Goal: Task Accomplishment & Management: Manage account settings

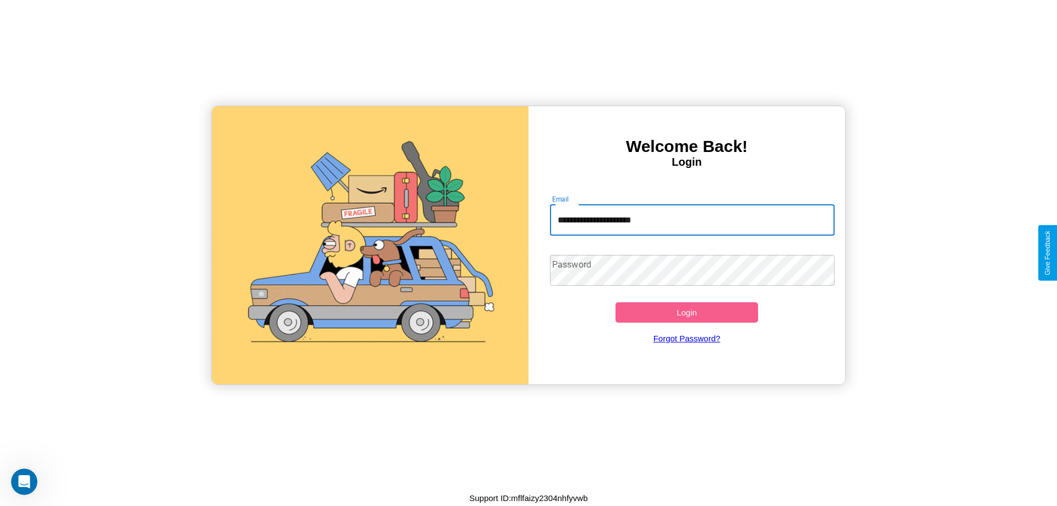
type input "**********"
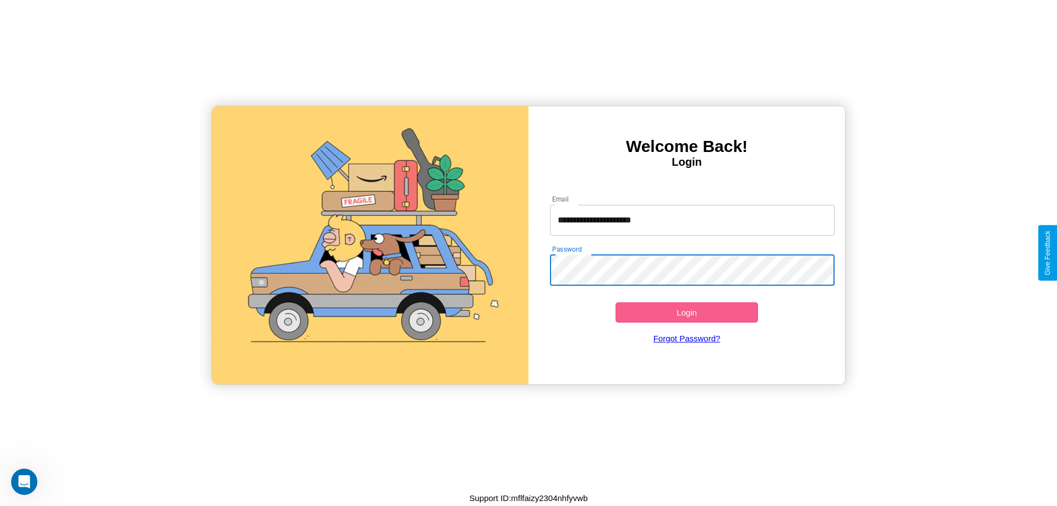
click at [687, 312] on button "Login" at bounding box center [686, 312] width 143 height 20
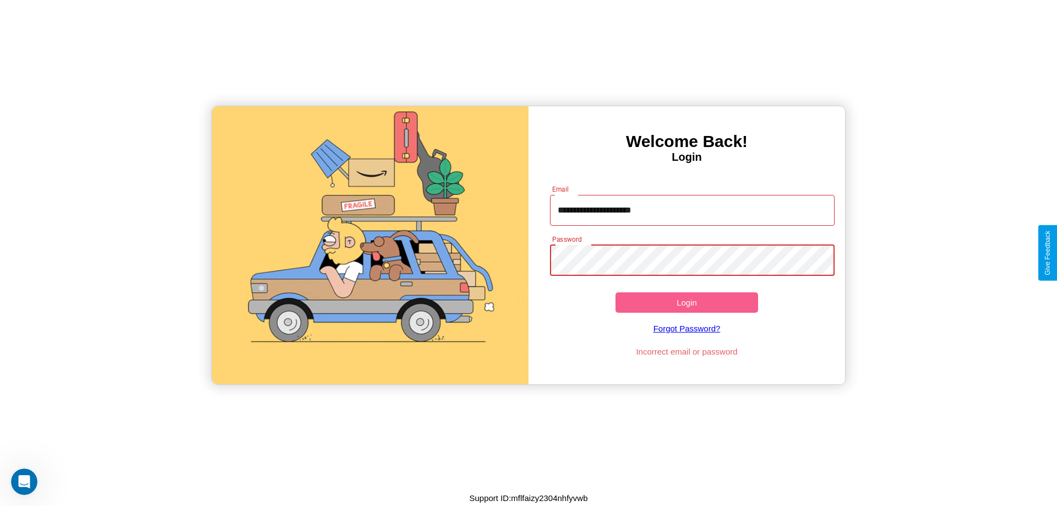
click at [687, 302] on button "Login" at bounding box center [686, 302] width 143 height 20
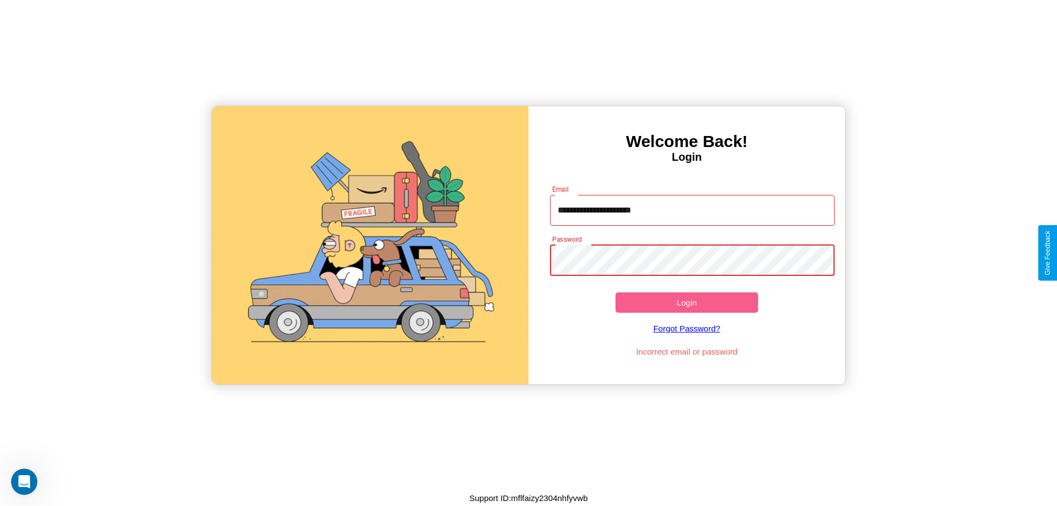
click at [687, 302] on button "Login" at bounding box center [686, 302] width 143 height 20
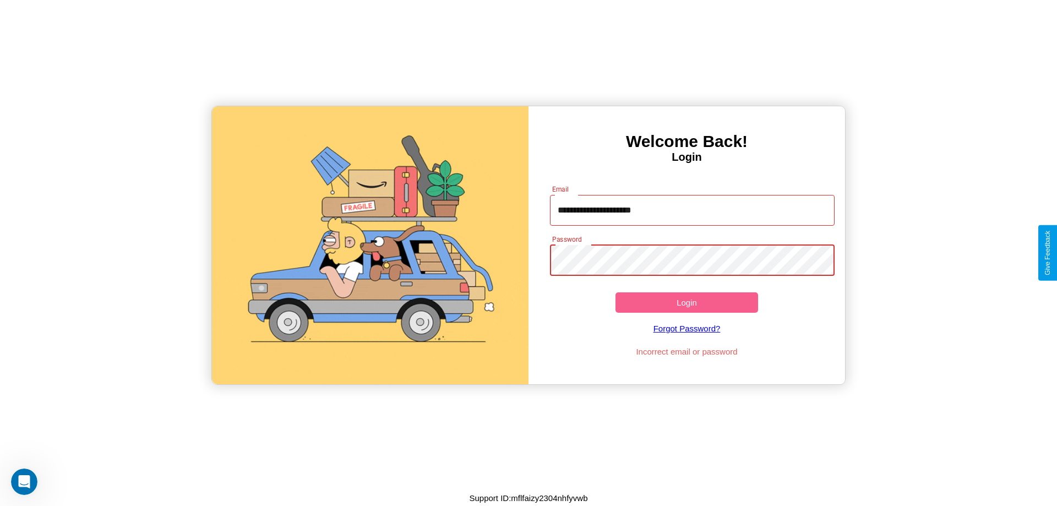
click at [687, 302] on button "Login" at bounding box center [686, 302] width 143 height 20
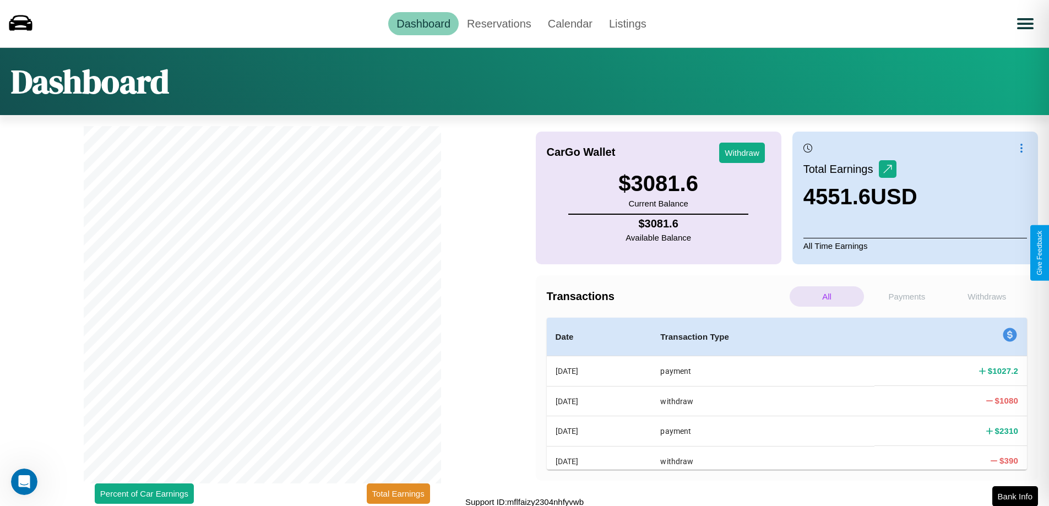
scroll to position [3, 0]
